Goal: Find specific page/section: Find specific page/section

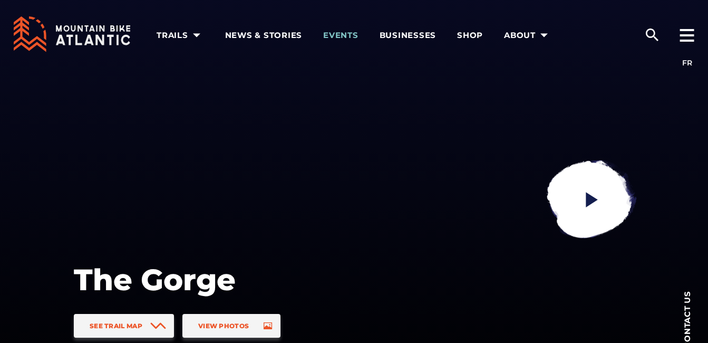
click at [352, 32] on span "Events" at bounding box center [340, 35] width 35 height 11
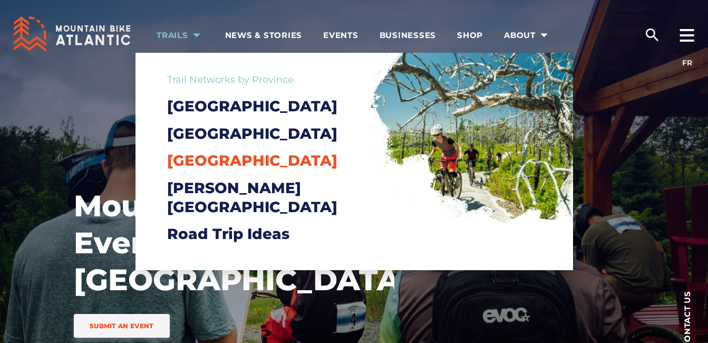
click at [198, 169] on span "[GEOGRAPHIC_DATA]" at bounding box center [252, 160] width 170 height 18
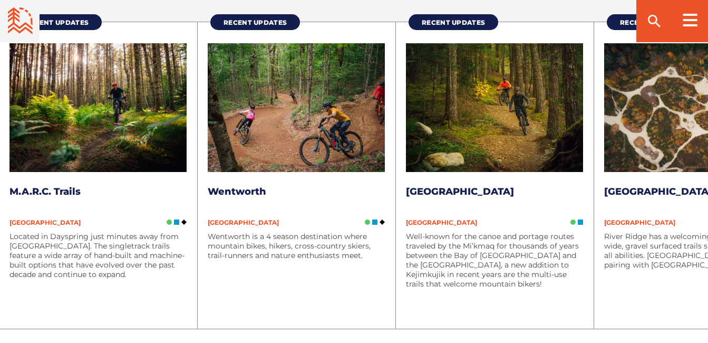
scroll to position [1431, 0]
